Goal: Information Seeking & Learning: Find specific fact

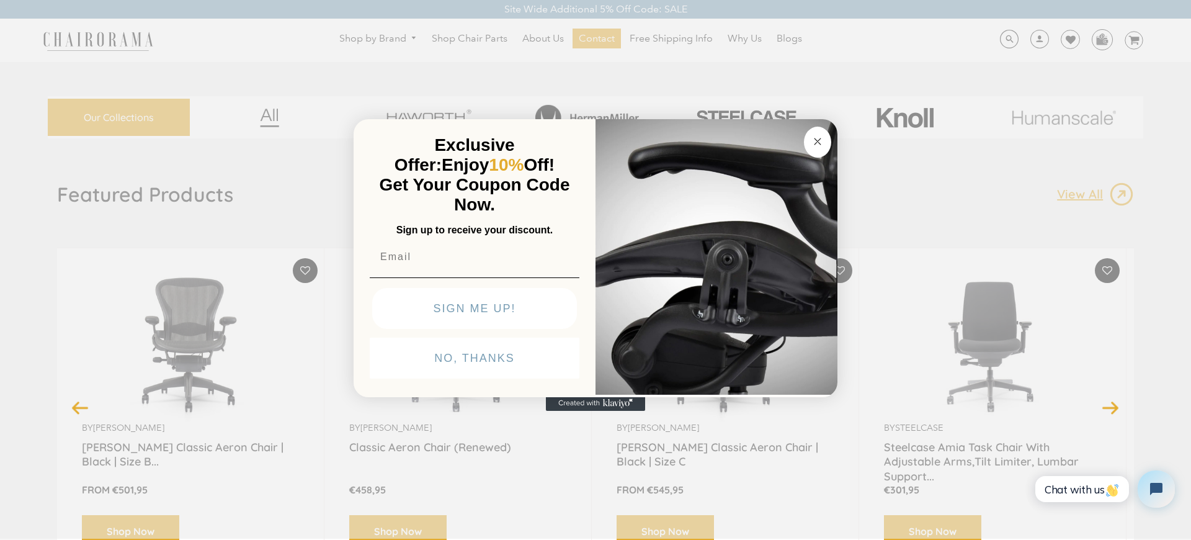
click at [836, 270] on img "POPUP Form" at bounding box center [717, 256] width 242 height 278
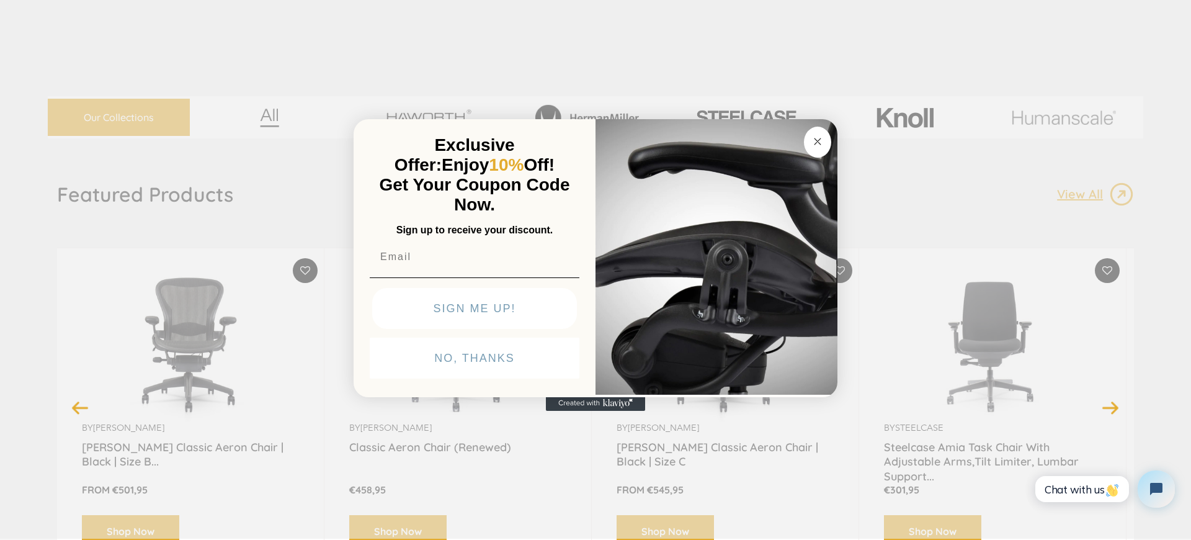
scroll to position [2983, 0]
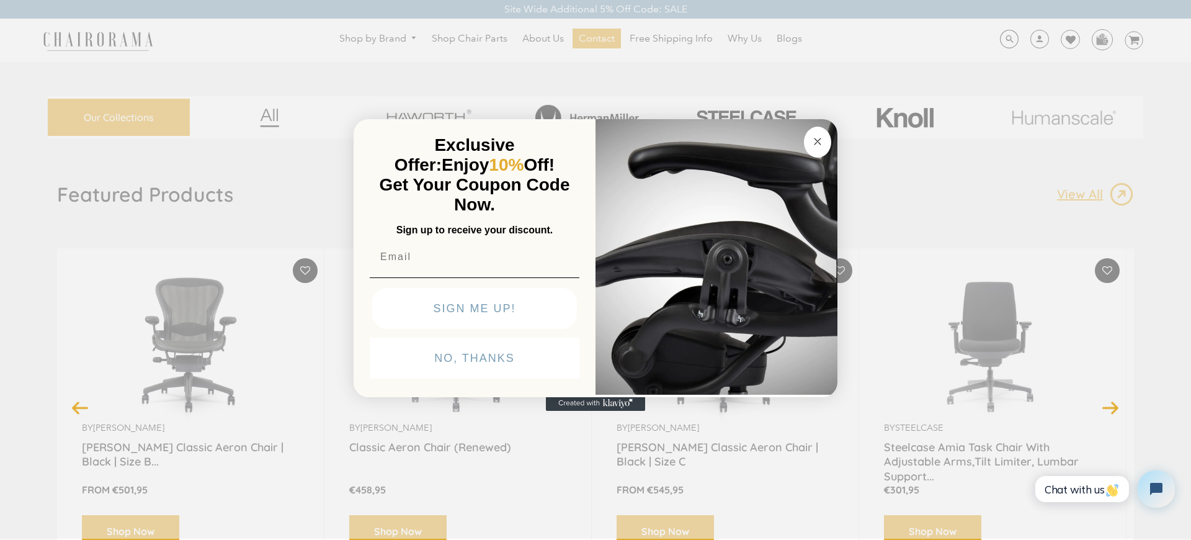
click at [599, 270] on img "POPUP Form" at bounding box center [717, 256] width 242 height 278
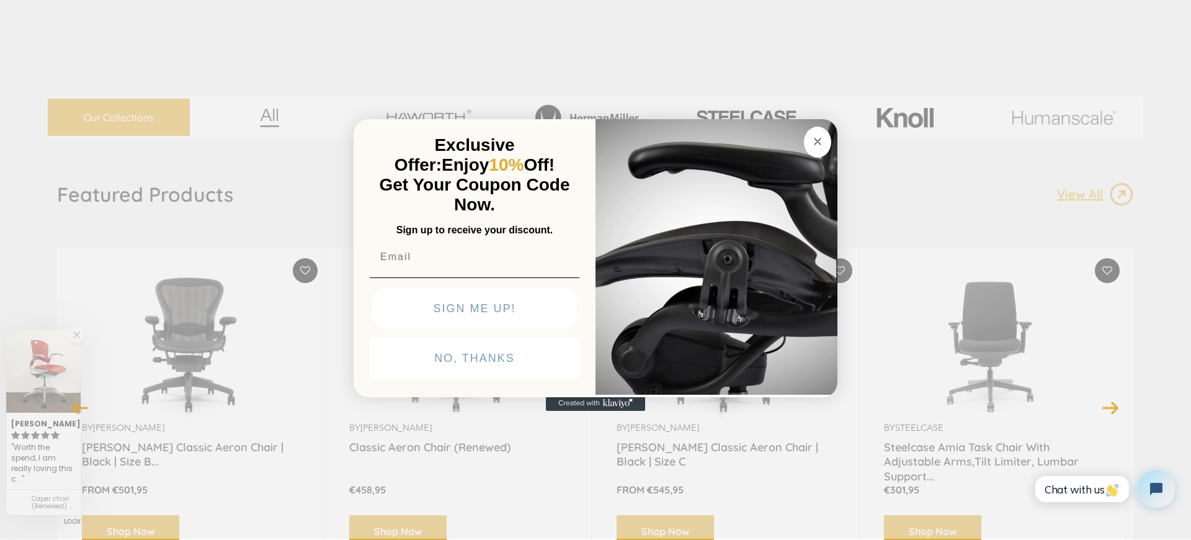
scroll to position [2480, 0]
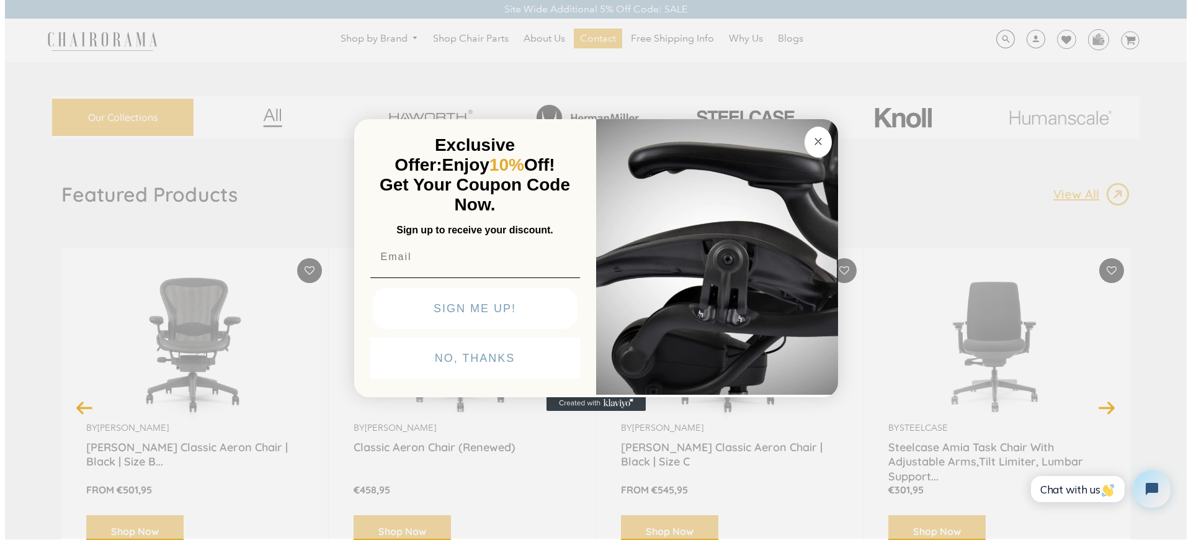
scroll to position [3318, 0]
